Goal: Task Accomplishment & Management: Manage account settings

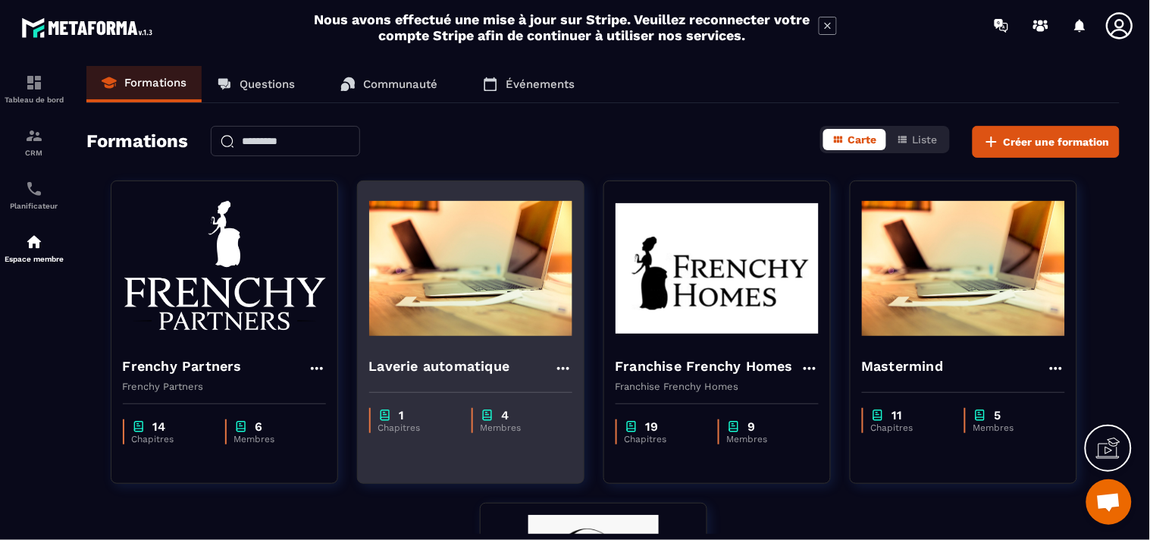
click at [459, 264] on img at bounding box center [470, 269] width 203 height 152
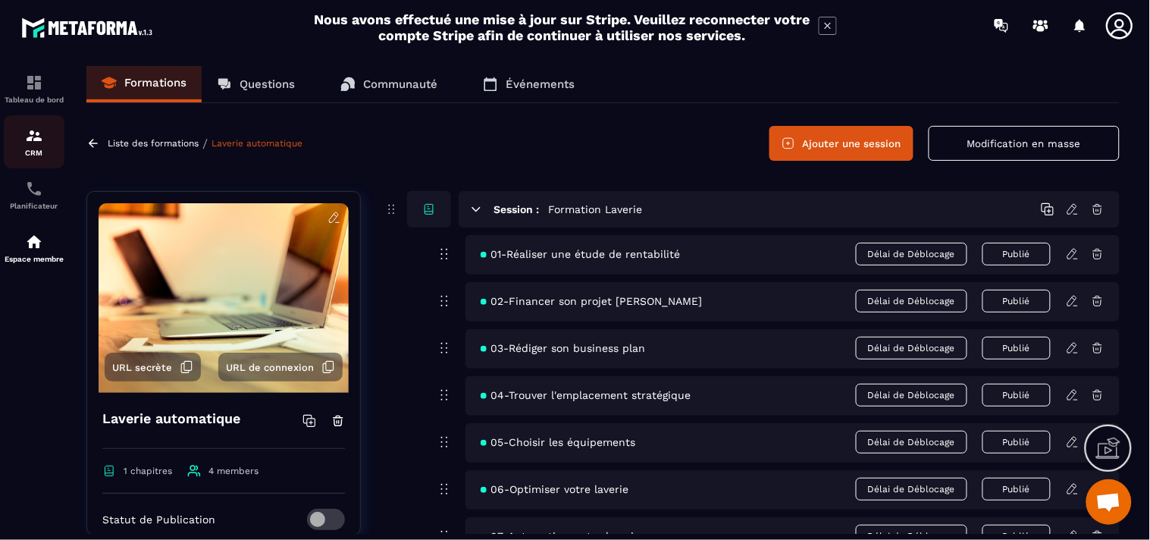
click at [35, 135] on img at bounding box center [34, 136] width 18 height 18
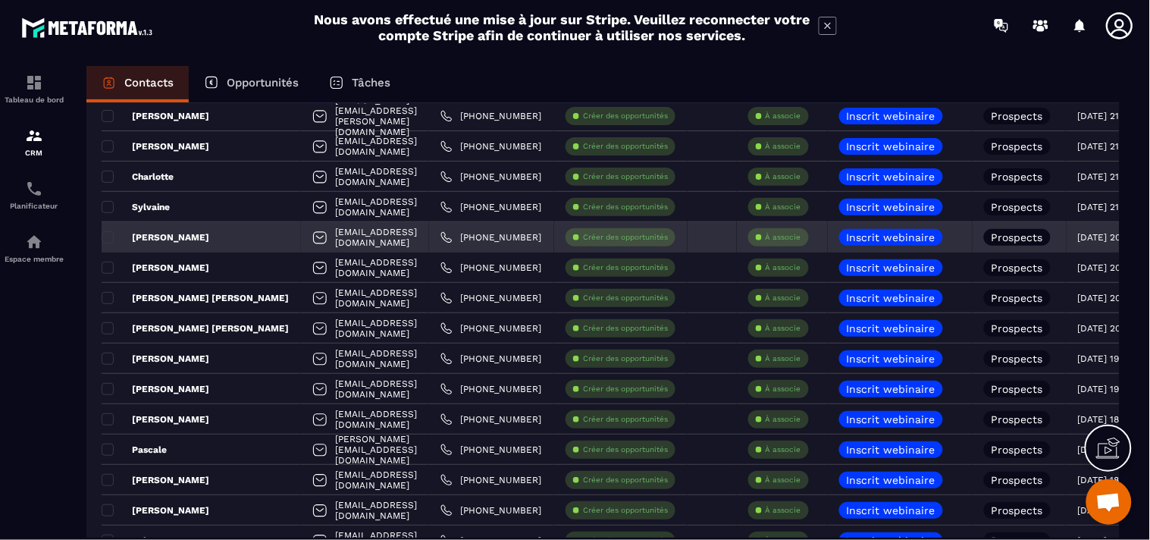
scroll to position [2586, 0]
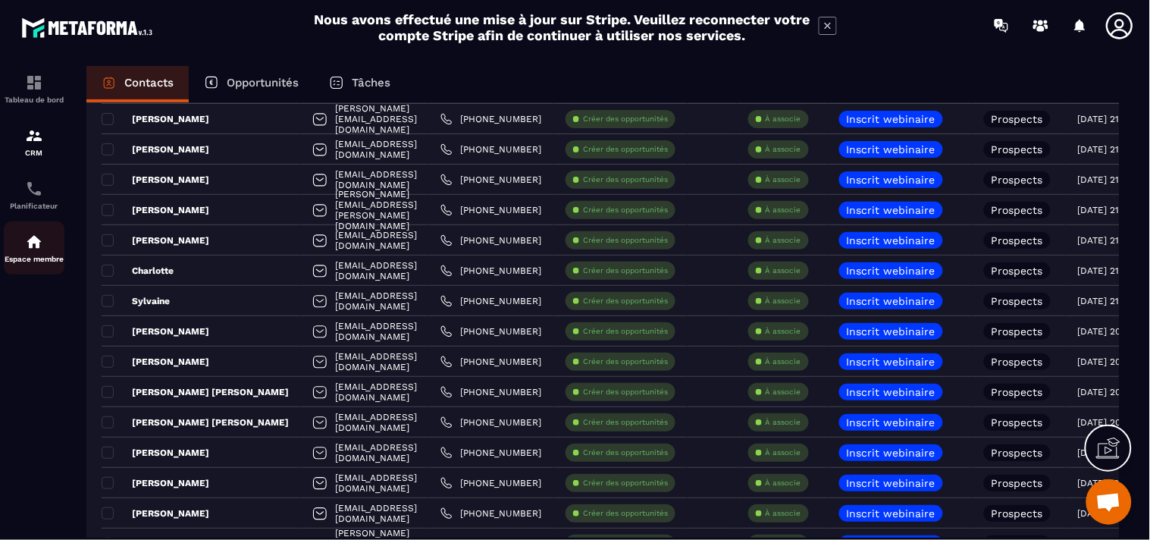
click at [30, 245] on img at bounding box center [34, 242] width 18 height 18
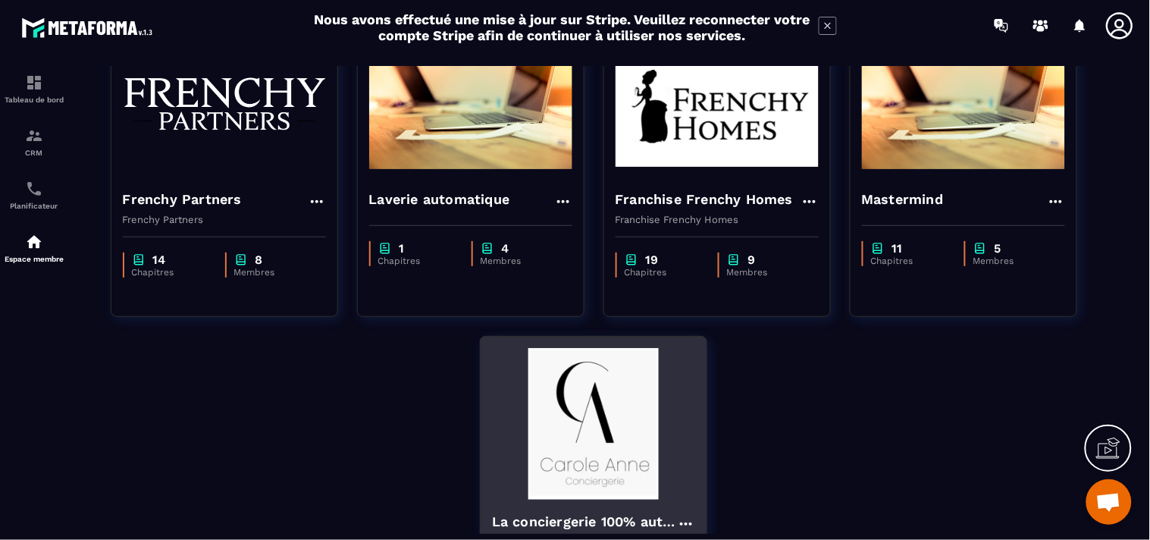
scroll to position [168, 0]
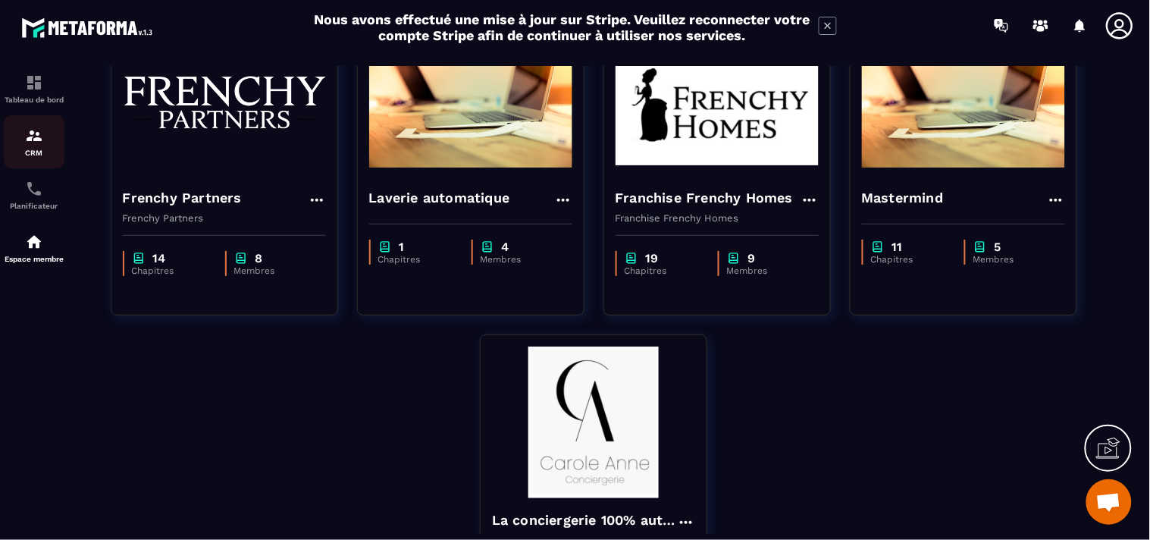
click at [33, 141] on img at bounding box center [34, 136] width 18 height 18
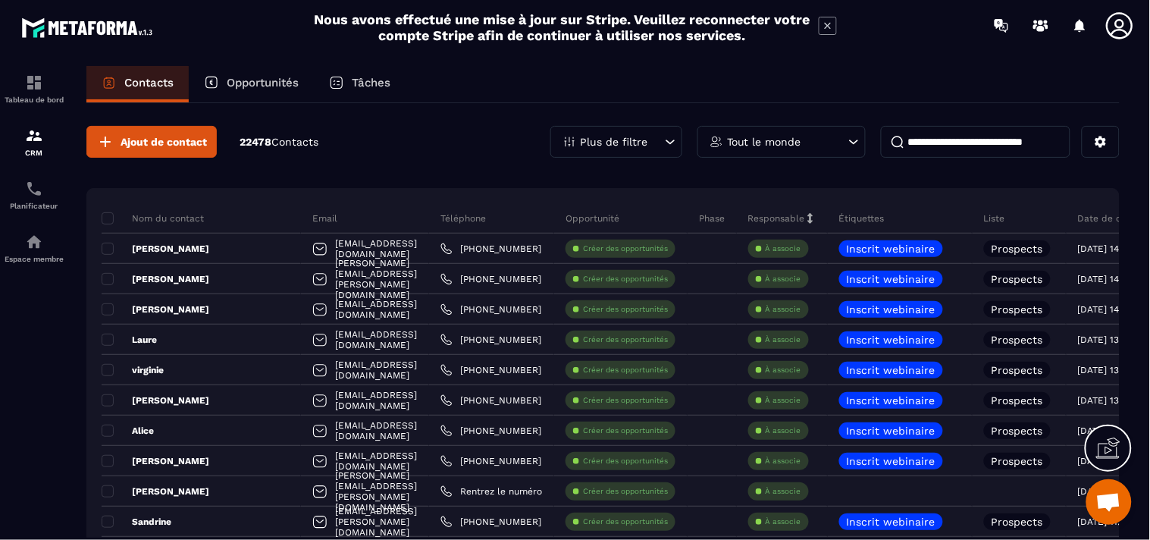
click at [943, 137] on input at bounding box center [976, 142] width 190 height 32
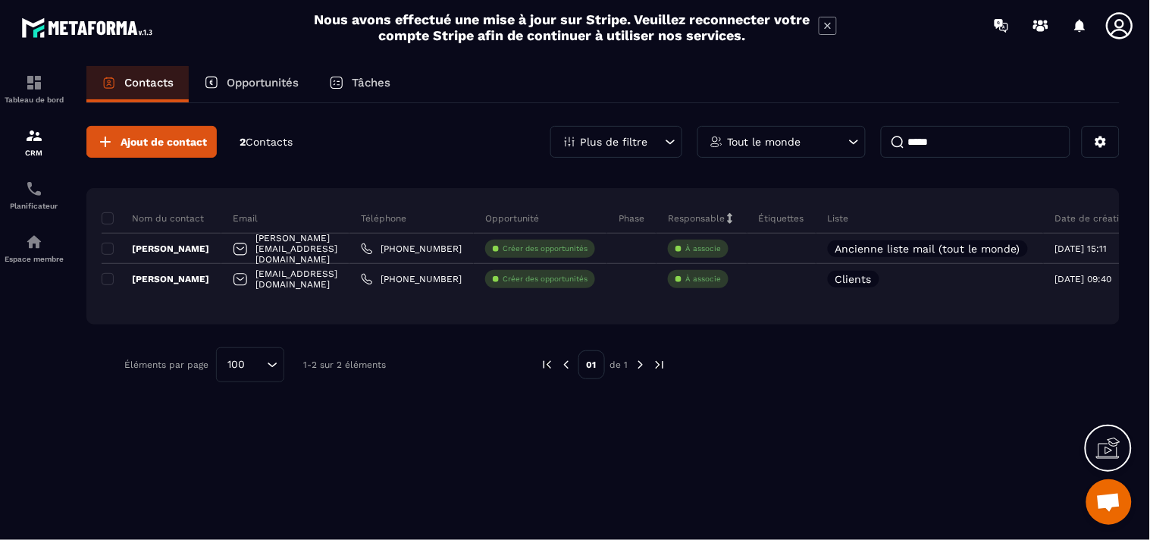
type input "*****"
click at [853, 135] on icon at bounding box center [853, 141] width 15 height 15
click at [670, 134] on icon at bounding box center [670, 141] width 15 height 15
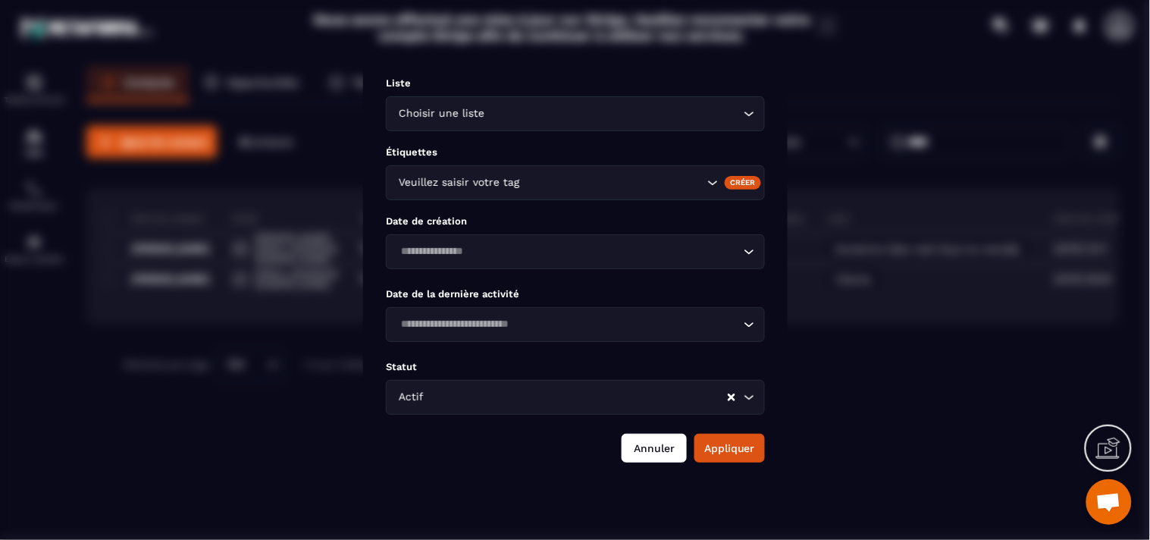
click at [646, 453] on button "Annuler" at bounding box center [654, 448] width 65 height 29
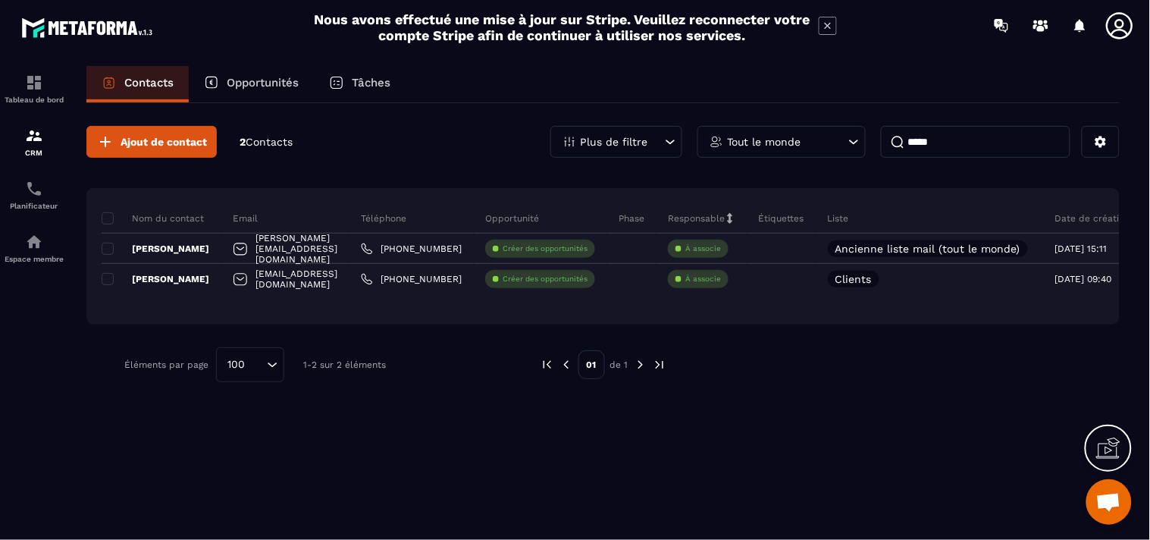
click at [853, 139] on icon at bounding box center [853, 141] width 15 height 15
click at [33, 240] on img at bounding box center [34, 242] width 18 height 18
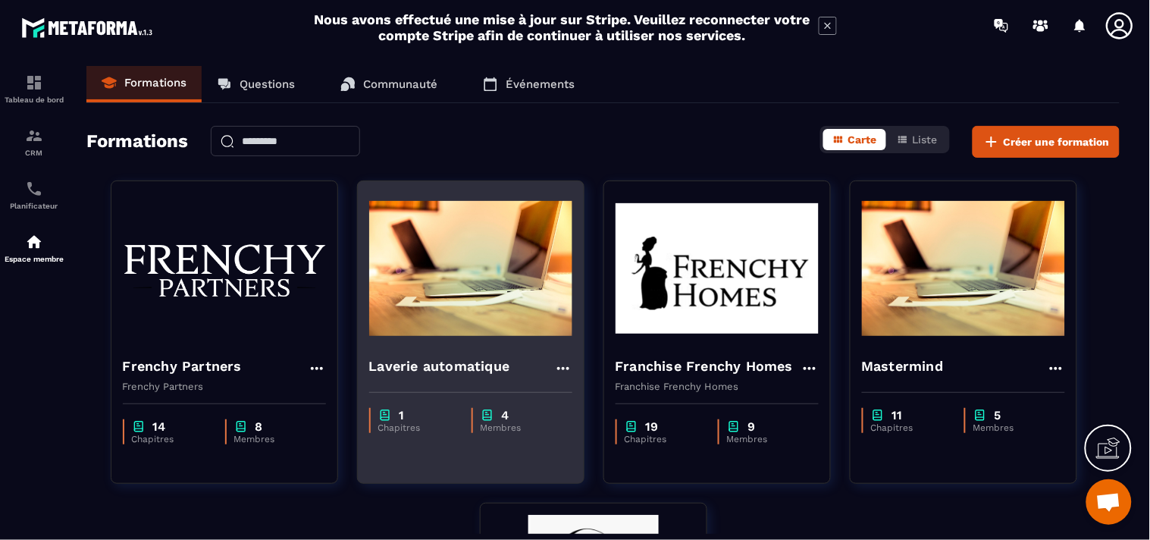
click at [438, 278] on img at bounding box center [470, 269] width 203 height 152
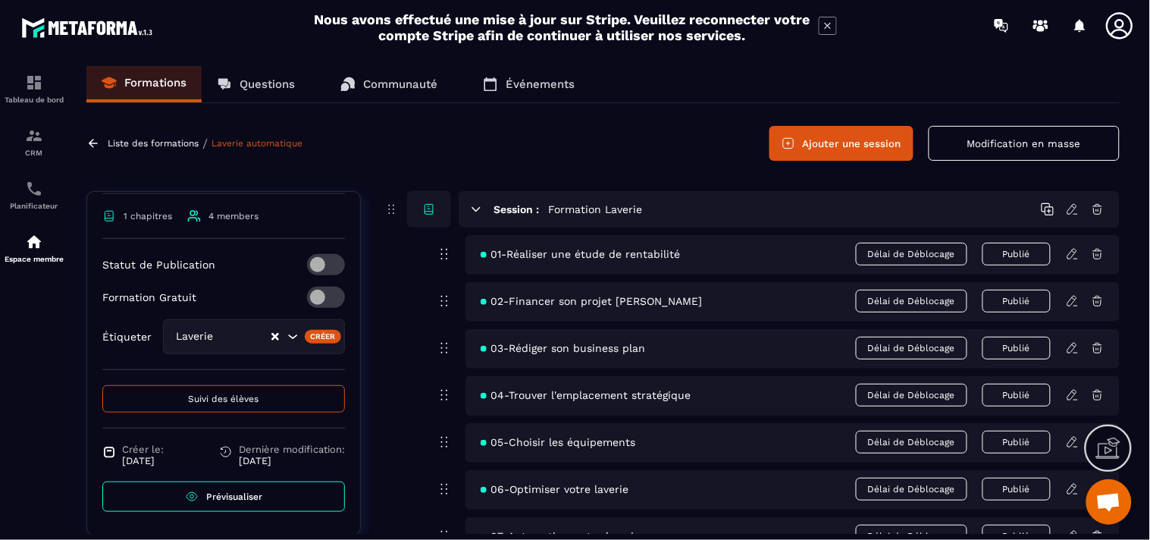
scroll to position [256, 0]
click at [214, 397] on span "Suivi des élèves" at bounding box center [224, 399] width 71 height 11
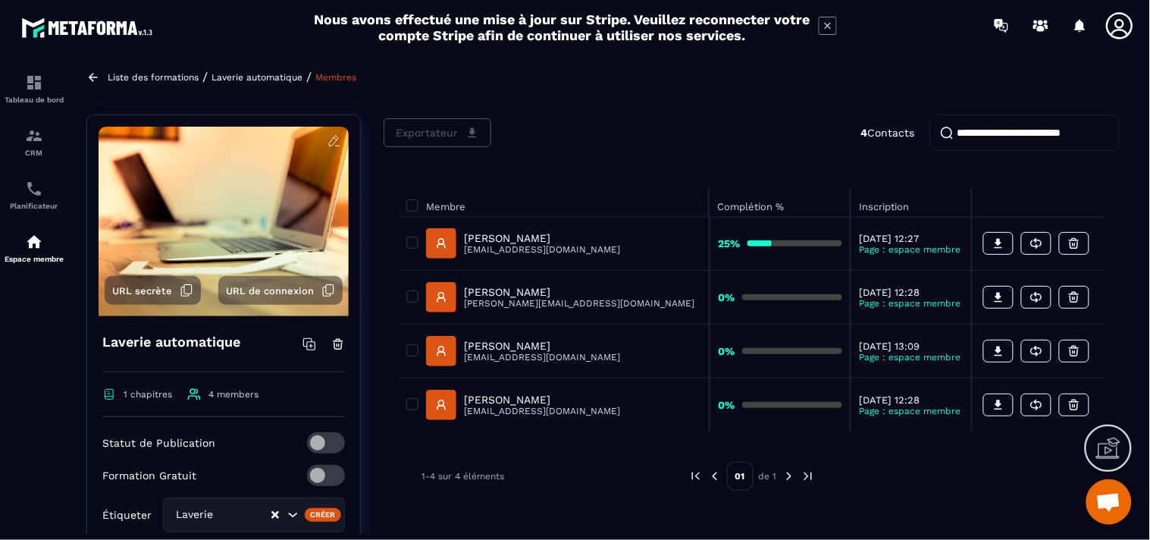
scroll to position [84, 0]
